Goal: Task Accomplishment & Management: Manage account settings

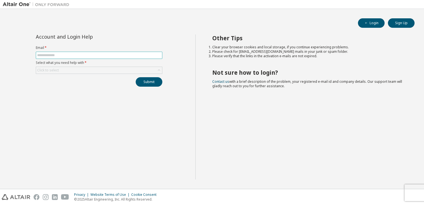
click at [129, 55] on input "text" at bounding box center [99, 55] width 124 height 4
type input "**********"
click at [115, 73] on div "Click to select" at bounding box center [99, 70] width 126 height 7
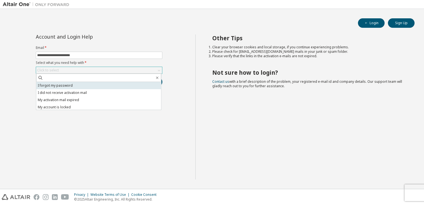
click at [109, 82] on li "I forgot my password" at bounding box center [98, 85] width 125 height 7
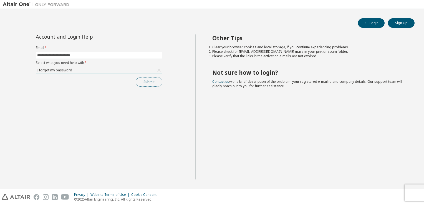
click at [151, 82] on button "Submit" at bounding box center [149, 81] width 27 height 9
click at [145, 81] on button "Submit" at bounding box center [149, 81] width 27 height 9
click at [150, 84] on button "Submit" at bounding box center [149, 81] width 27 height 9
click at [150, 84] on div "Submit" at bounding box center [99, 81] width 127 height 9
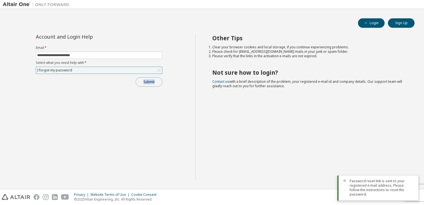
drag, startPoint x: 150, startPoint y: 84, endPoint x: 141, endPoint y: 82, distance: 9.7
click at [141, 82] on button "Submit" at bounding box center [149, 81] width 27 height 9
click at [141, 82] on div "Submit" at bounding box center [99, 81] width 127 height 9
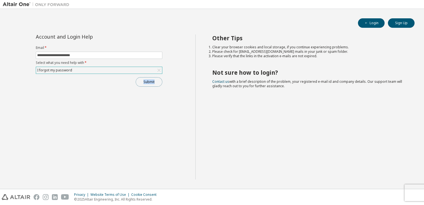
drag, startPoint x: 141, startPoint y: 82, endPoint x: 138, endPoint y: 84, distance: 3.4
click at [138, 84] on button "Submit" at bounding box center [149, 81] width 27 height 9
click at [100, 52] on span at bounding box center [99, 55] width 127 height 7
click at [100, 53] on input "text" at bounding box center [99, 55] width 124 height 4
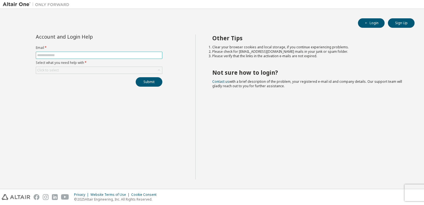
type input "**********"
click at [95, 71] on div "Click to select" at bounding box center [99, 70] width 126 height 7
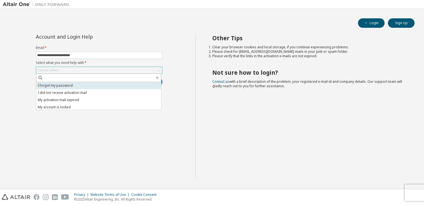
click at [95, 87] on li "I forgot my password" at bounding box center [98, 85] width 125 height 7
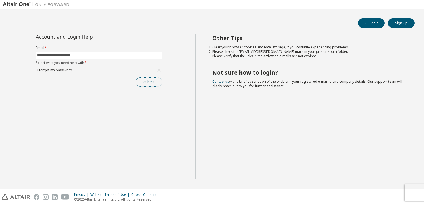
click at [155, 79] on button "Submit" at bounding box center [149, 81] width 27 height 9
click at [152, 80] on button "Submit" at bounding box center [149, 81] width 27 height 9
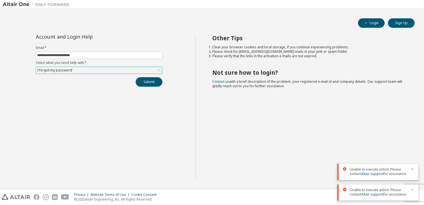
click at [411, 190] on icon "button" at bounding box center [412, 189] width 3 height 3
click at [412, 189] on icon "button" at bounding box center [412, 189] width 3 height 3
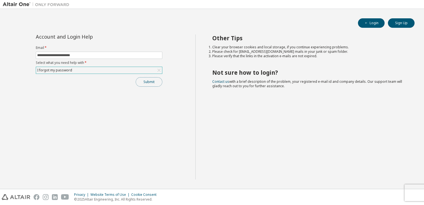
click at [160, 82] on button "Submit" at bounding box center [149, 81] width 27 height 9
click at [79, 58] on span at bounding box center [99, 55] width 127 height 7
click at [87, 54] on input "text" at bounding box center [99, 55] width 124 height 4
type input "**********"
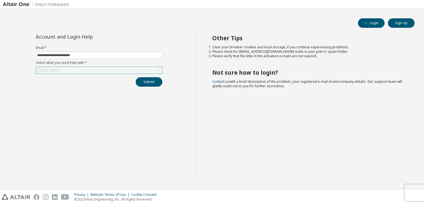
click at [81, 69] on div "Click to select" at bounding box center [99, 70] width 126 height 7
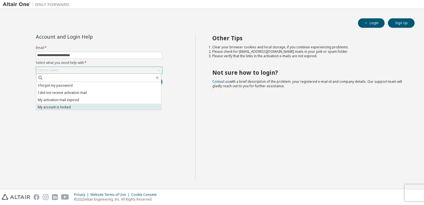
click at [81, 104] on li "My account is locked" at bounding box center [98, 107] width 125 height 7
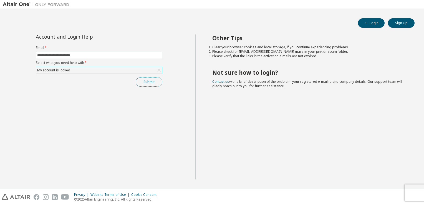
click at [141, 80] on button "Submit" at bounding box center [149, 81] width 27 height 9
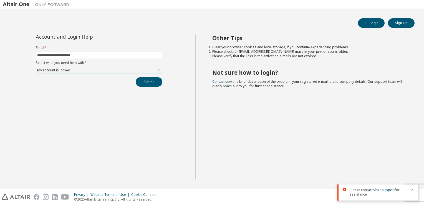
click at [139, 67] on div "My account is locked" at bounding box center [99, 70] width 126 height 7
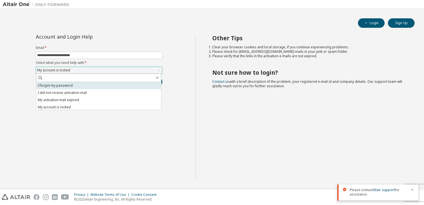
click at [124, 85] on li "I forgot my password" at bounding box center [98, 85] width 125 height 7
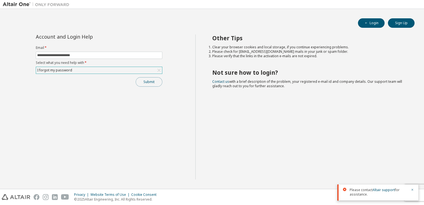
click at [144, 82] on button "Submit" at bounding box center [149, 81] width 27 height 9
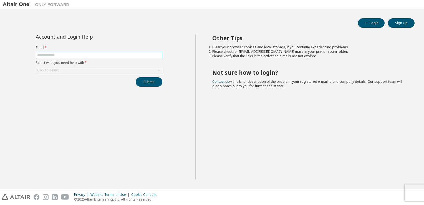
click at [84, 57] on input "text" at bounding box center [99, 55] width 124 height 4
type input "**********"
drag, startPoint x: 87, startPoint y: 76, endPoint x: 96, endPoint y: 65, distance: 14.2
click at [96, 65] on div "**********" at bounding box center [98, 60] width 133 height 52
click at [95, 67] on div "Click to select" at bounding box center [99, 70] width 126 height 7
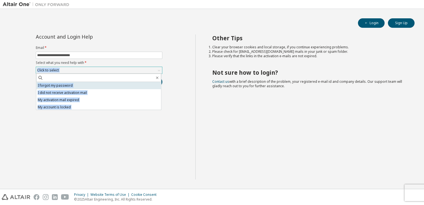
click at [93, 85] on li "I forgot my password" at bounding box center [98, 85] width 125 height 7
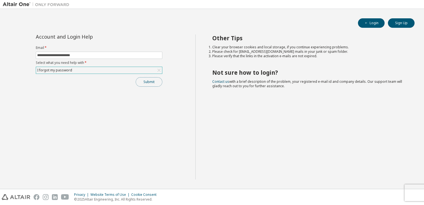
click at [143, 83] on button "Submit" at bounding box center [149, 81] width 27 height 9
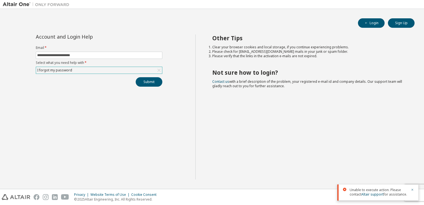
click at [344, 191] on div "Unable to execute action. Please contact Altair support for assistance." at bounding box center [378, 192] width 81 height 16
click at [345, 188] on icon at bounding box center [344, 189] width 3 height 3
click at [412, 192] on button "button" at bounding box center [412, 190] width 3 height 5
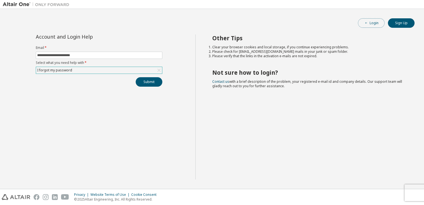
click at [374, 19] on button "Login" at bounding box center [371, 22] width 27 height 9
